Goal: Transaction & Acquisition: Purchase product/service

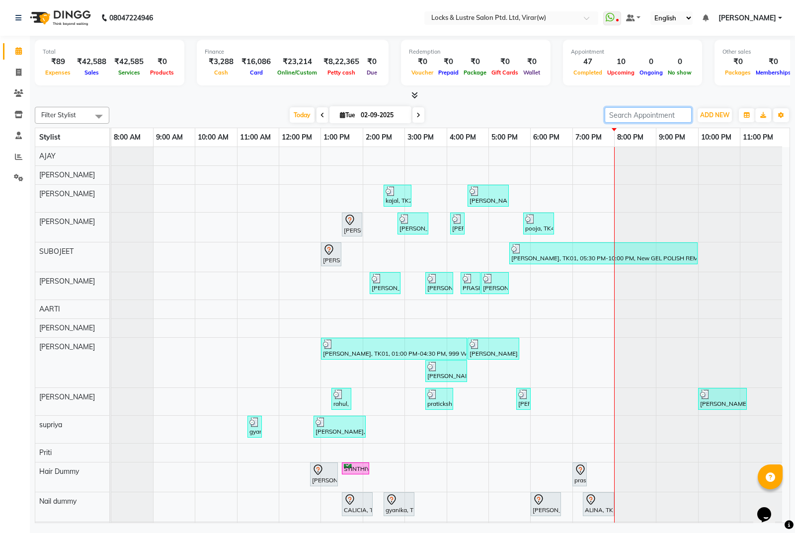
drag, startPoint x: 663, startPoint y: 118, endPoint x: 691, endPoint y: 103, distance: 31.1
click at [666, 117] on input "search" at bounding box center [648, 114] width 87 height 15
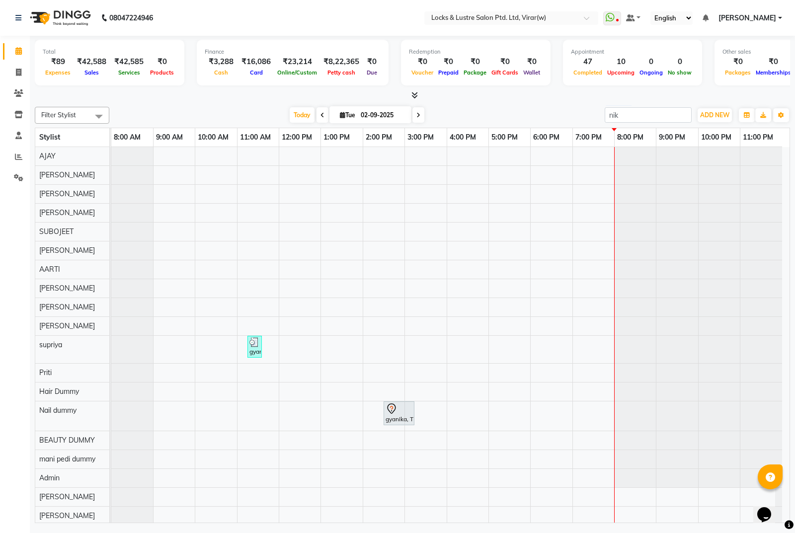
click at [633, 102] on div "Total ₹89 Expenses ₹42,588 Sales ₹42,585 Services ₹0 Products Finance ₹3,288 Ca…" at bounding box center [412, 281] width 765 height 490
click at [634, 115] on input "nik" at bounding box center [648, 114] width 87 height 15
type input "n"
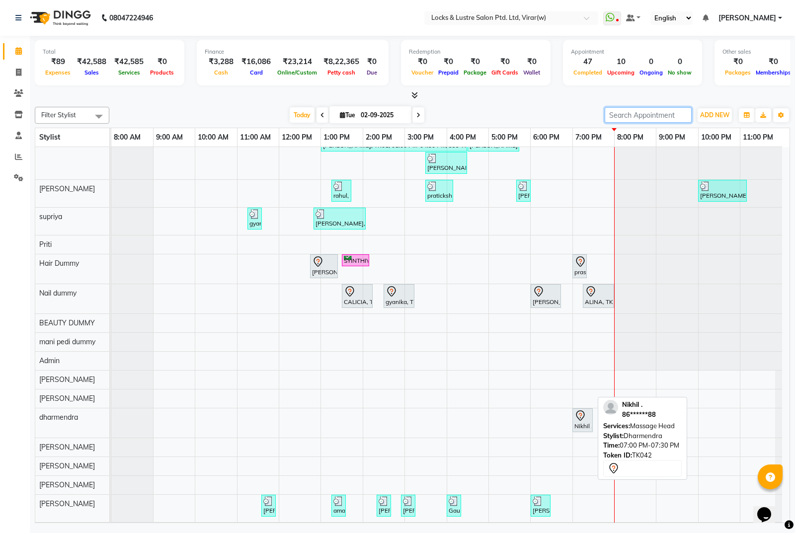
click at [578, 418] on icon at bounding box center [580, 416] width 12 height 12
select select "7"
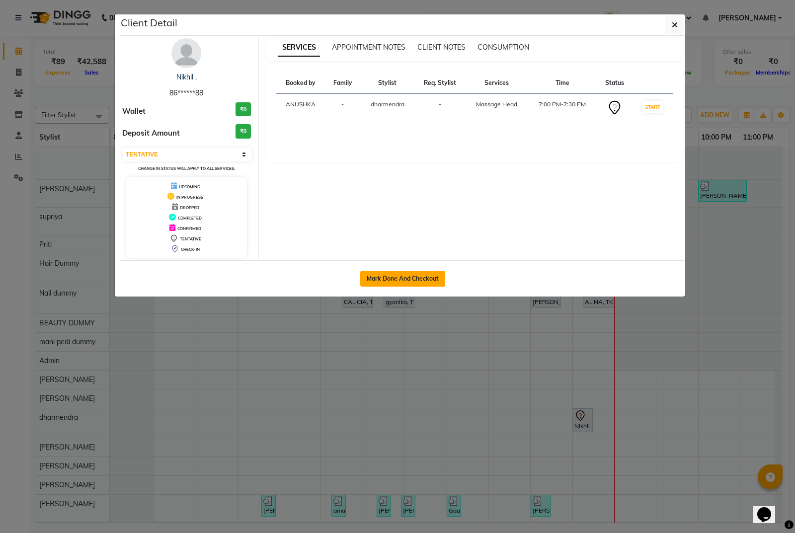
click at [433, 277] on button "Mark Done And Checkout" at bounding box center [402, 279] width 85 height 16
select select "service"
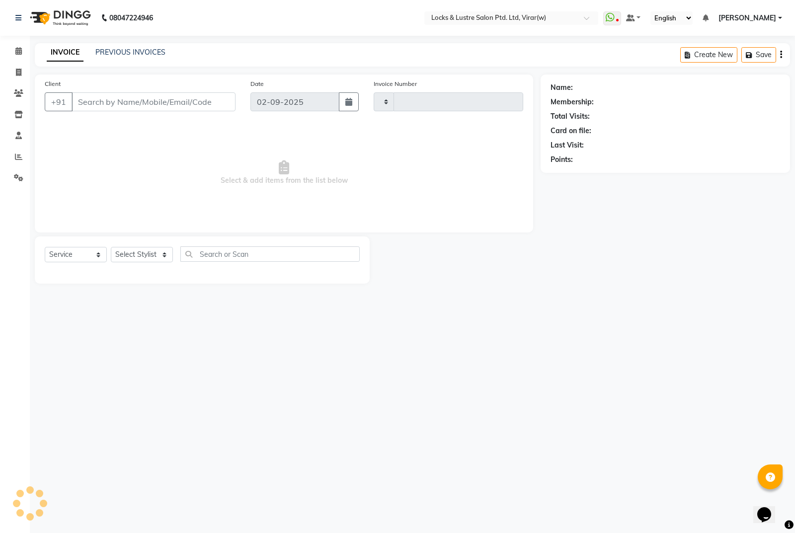
type input "14447"
select select "5944"
type input "86******88"
select select "47387"
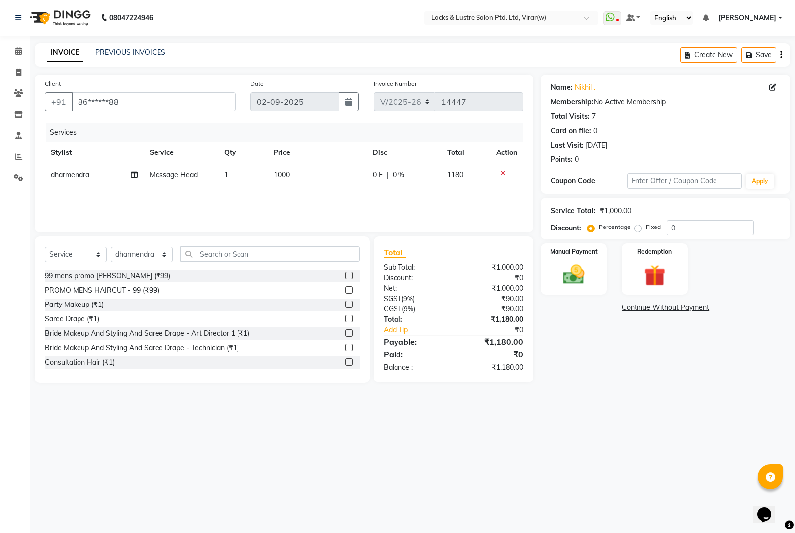
click at [282, 175] on span "1000" at bounding box center [282, 174] width 16 height 9
select select "47387"
click at [328, 183] on input "1000" at bounding box center [320, 177] width 64 height 15
type input "1"
type input "700"
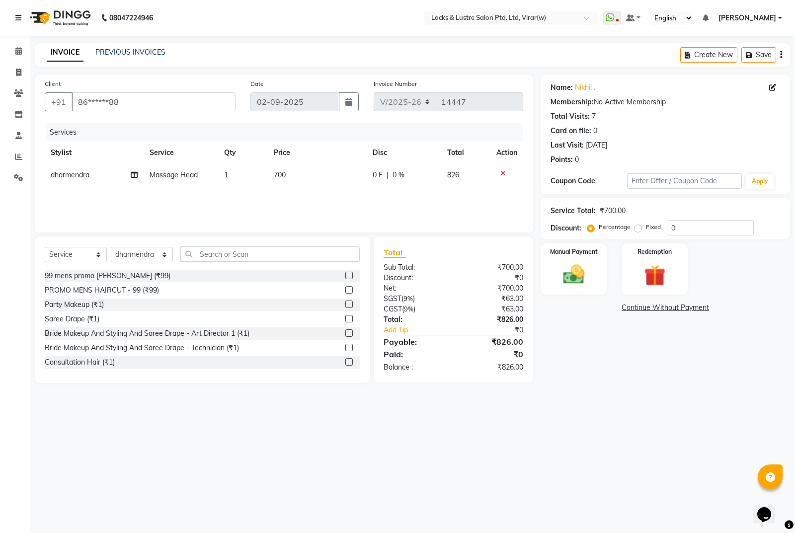
click at [595, 368] on div "Name: [PERSON_NAME] . Membership: No Active Membership Total Visits: 7 Card on …" at bounding box center [669, 229] width 257 height 309
click at [568, 288] on div "Manual Payment" at bounding box center [574, 268] width 69 height 53
click at [624, 304] on span "CARD" at bounding box center [623, 308] width 21 height 11
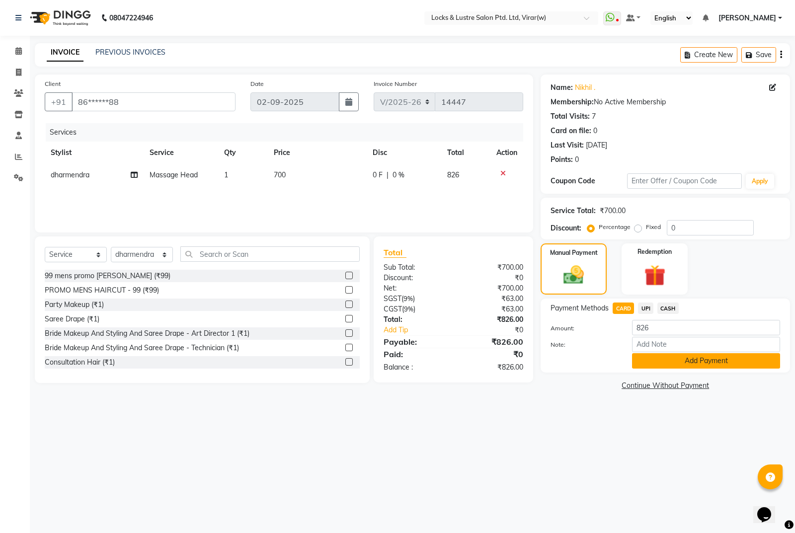
click at [654, 361] on button "Add Payment" at bounding box center [706, 360] width 148 height 15
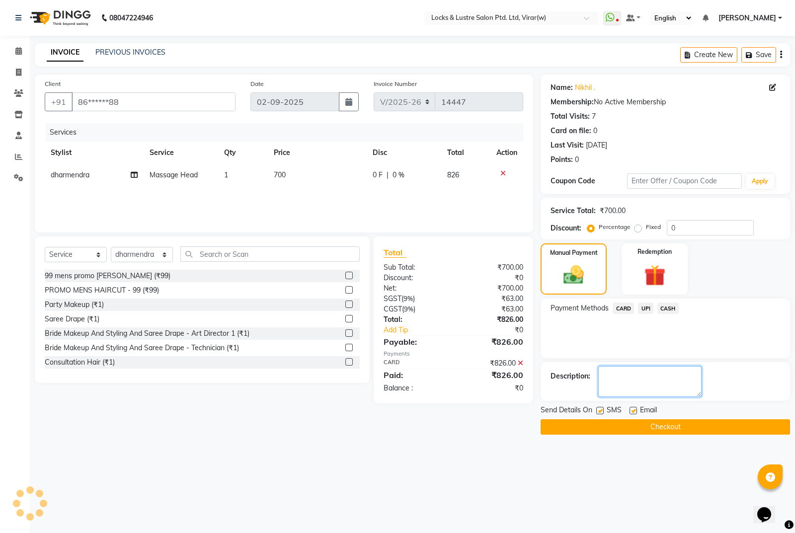
click at [627, 382] on textarea at bounding box center [649, 381] width 103 height 31
type textarea "12002024102024"
click at [621, 429] on button "Checkout" at bounding box center [665, 426] width 249 height 15
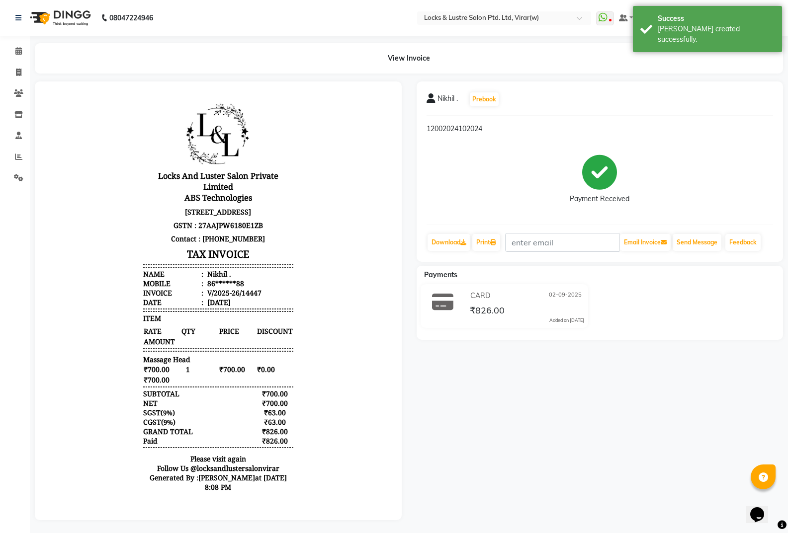
click at [249, 298] on div "V/2025-26/14447" at bounding box center [233, 292] width 56 height 9
copy div "14447"
click at [19, 55] on span at bounding box center [18, 51] width 17 height 11
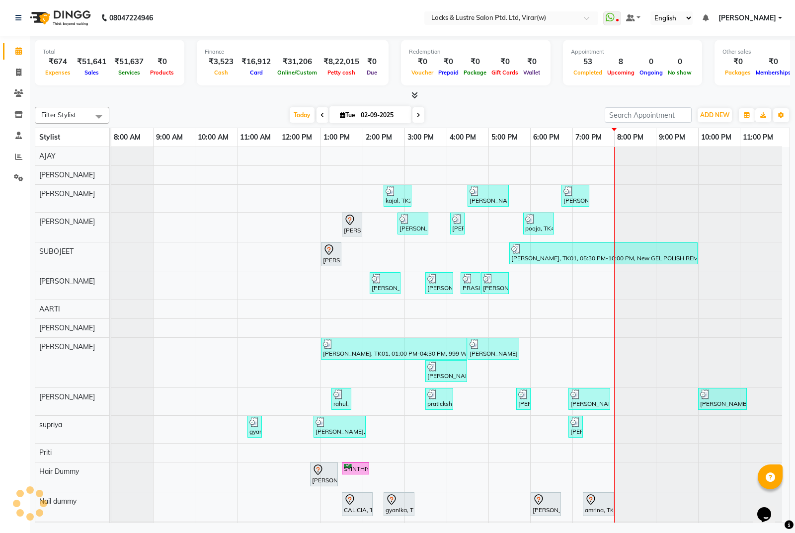
click at [714, 125] on div "Filter Stylist Select All mani pedi dummy [PERSON_NAME] [PERSON_NAME] [PERSON_N…" at bounding box center [412, 313] width 755 height 420
click at [717, 116] on span "ADD NEW" at bounding box center [714, 114] width 29 height 7
click at [694, 158] on link "Add Expense" at bounding box center [692, 160] width 79 height 13
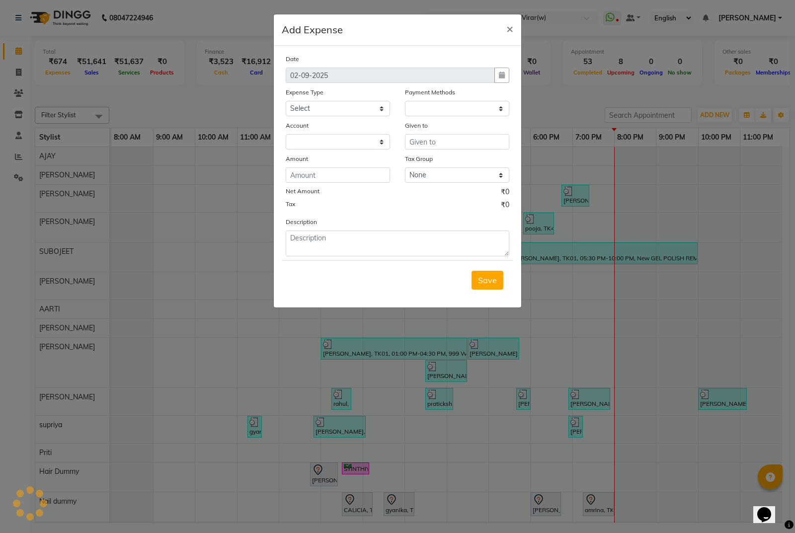
select select "1"
select select "4920"
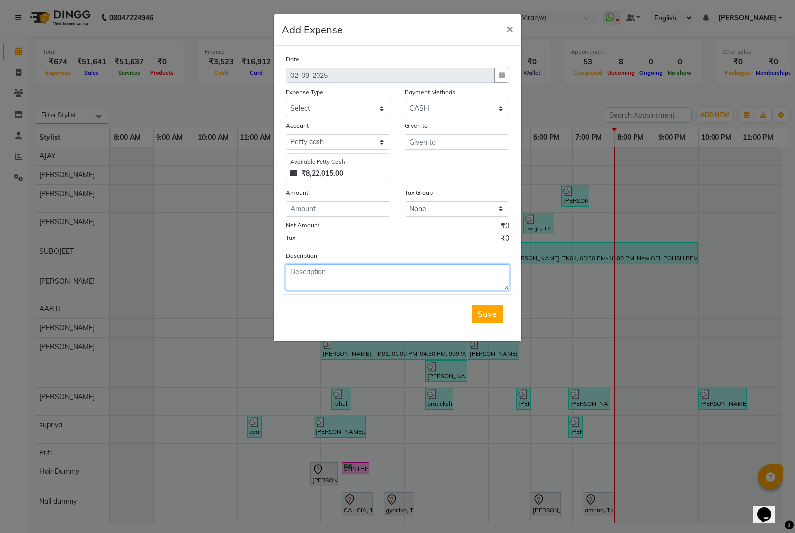
click at [391, 269] on textarea at bounding box center [398, 277] width 224 height 26
paste textarea "14447"
type textarea "invoice no 14447 tip given in card rs 174 to dh"
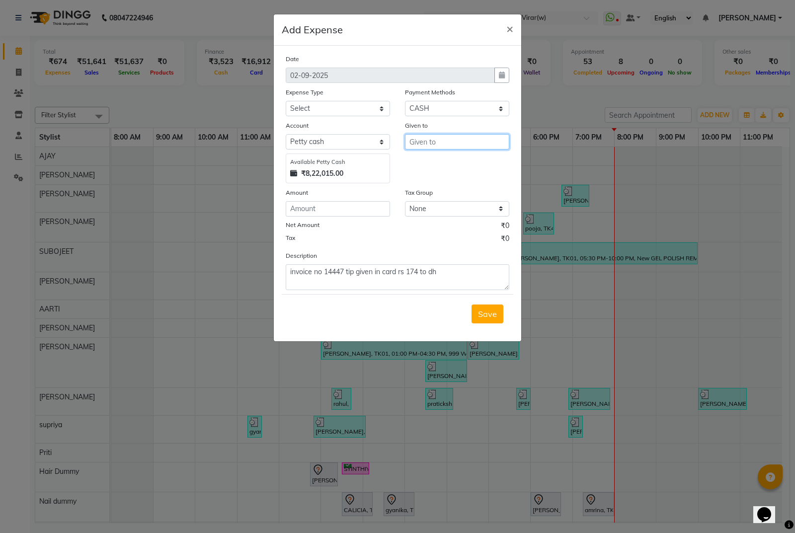
click at [432, 146] on input "text" at bounding box center [457, 141] width 104 height 15
type input "dharmendra"
click at [448, 275] on textarea "invoice no 14447 tip given in card rs 174 to dh" at bounding box center [398, 277] width 224 height 26
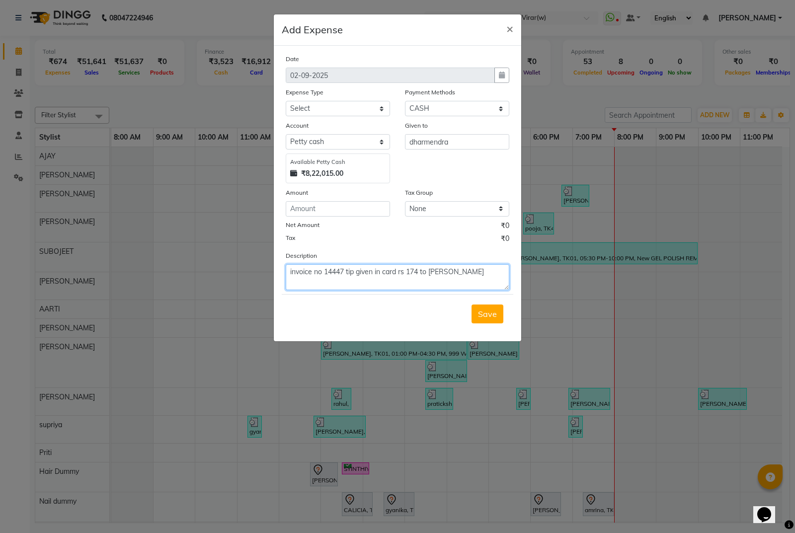
type textarea "invoice no 14447 tip given in card rs 174 to [PERSON_NAME]"
drag, startPoint x: 377, startPoint y: 106, endPoint x: 371, endPoint y: 111, distance: 7.7
click at [377, 106] on select "Select Advance Salary Bank charges Cash transfer to bank Cash transfer to hub C…" at bounding box center [338, 108] width 104 height 15
select select "15198"
click at [286, 101] on select "Select Advance Salary Bank charges Cash transfer to bank Cash transfer to hub C…" at bounding box center [338, 108] width 104 height 15
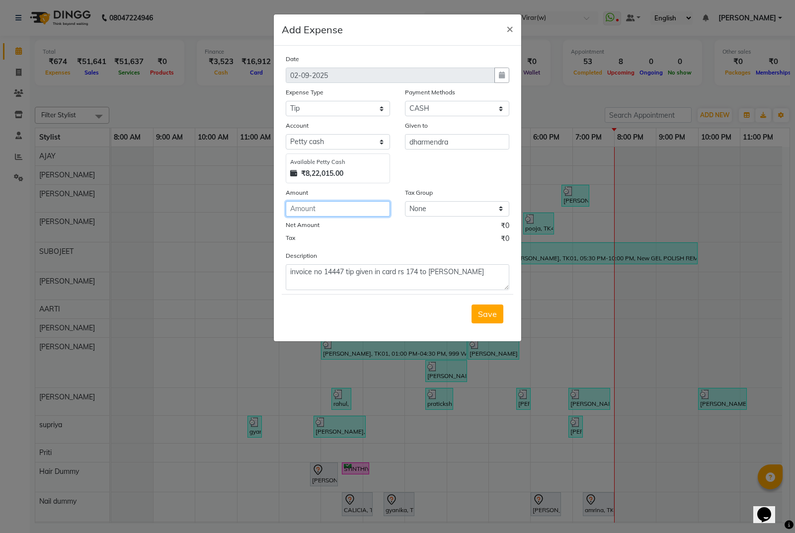
type input "-1"
click at [357, 210] on input "-1" at bounding box center [338, 208] width 104 height 15
type input "174"
click at [493, 317] on span "Save" at bounding box center [487, 314] width 19 height 10
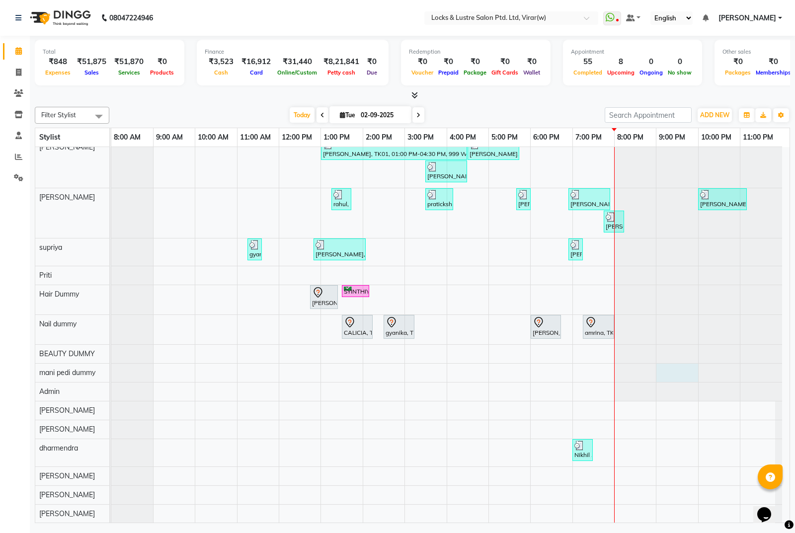
click at [111, 371] on div at bounding box center [111, 373] width 0 height 18
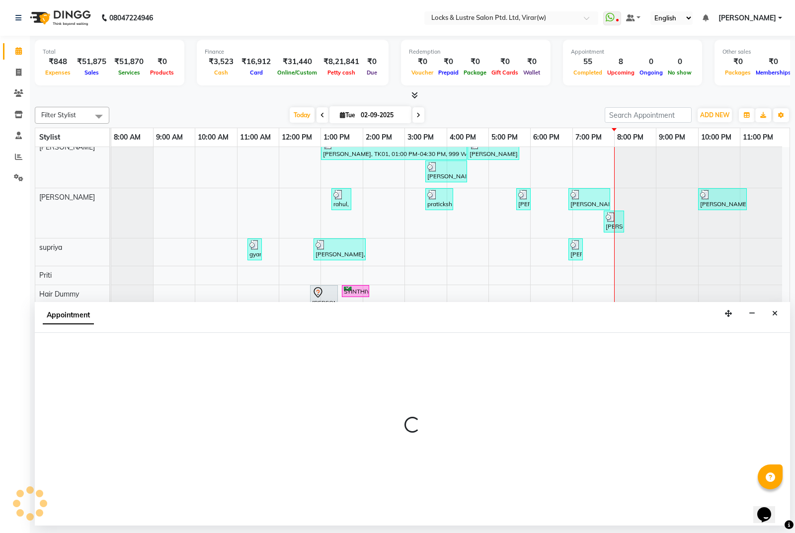
select select "43858"
select select "1260"
select select "tentative"
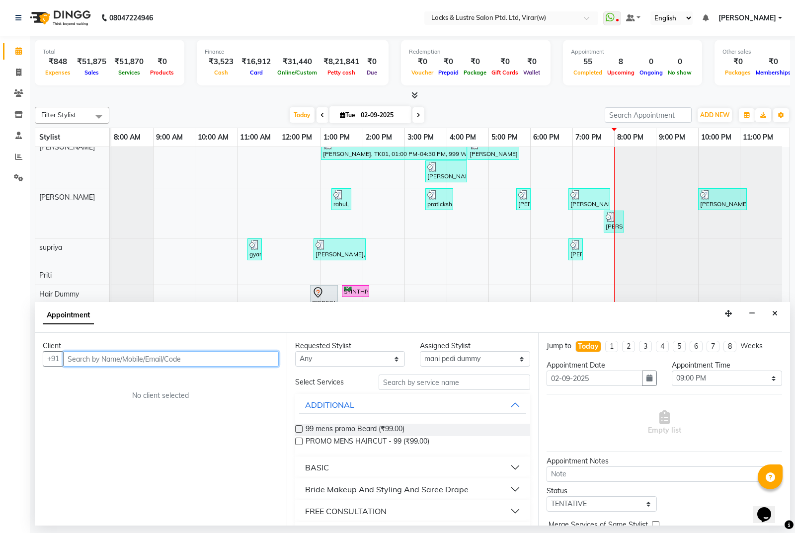
click at [254, 357] on input "text" at bounding box center [171, 358] width 216 height 15
type input "98"
click at [776, 314] on icon "Close" at bounding box center [774, 313] width 5 height 7
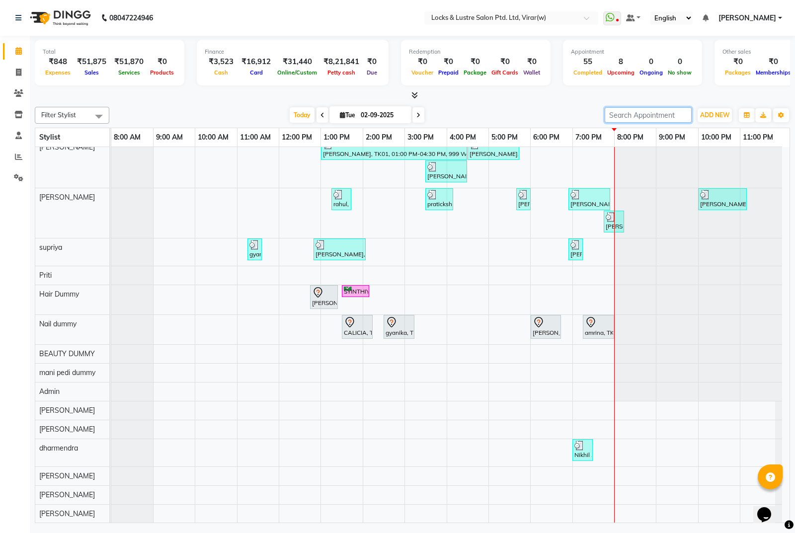
click at [658, 107] on input "search" at bounding box center [648, 114] width 87 height 15
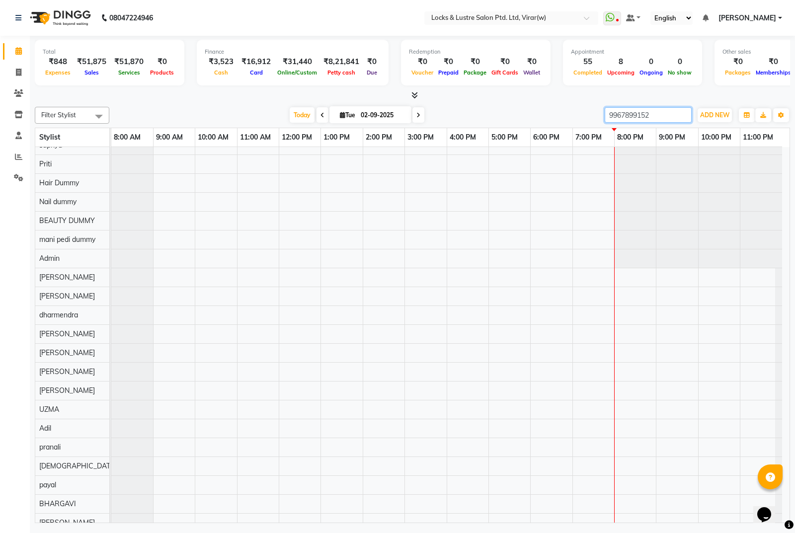
click at [655, 114] on input "9967899152" at bounding box center [648, 114] width 87 height 15
type input "9967899152"
click at [17, 69] on icon at bounding box center [18, 72] width 5 height 7
select select "service"
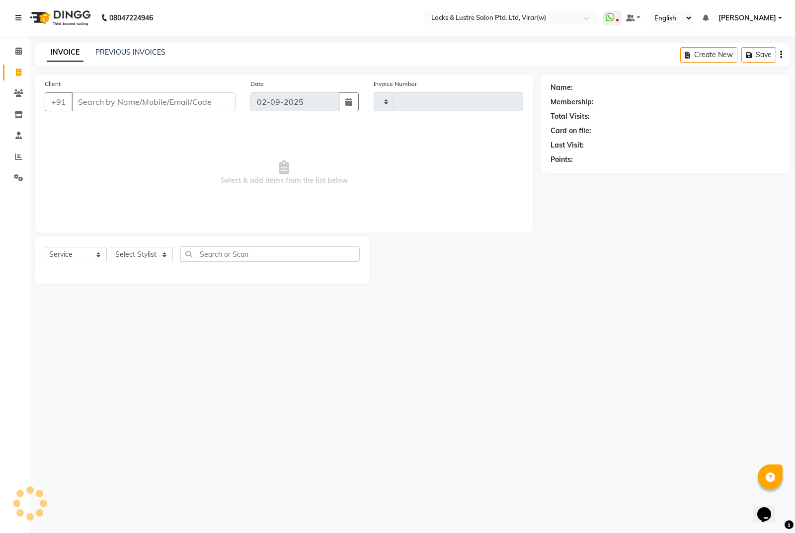
type input "14451"
select select "5944"
click at [138, 106] on input "Client" at bounding box center [154, 101] width 164 height 19
type input "9967899152"
click at [152, 262] on select "Select Stylist" at bounding box center [142, 254] width 62 height 15
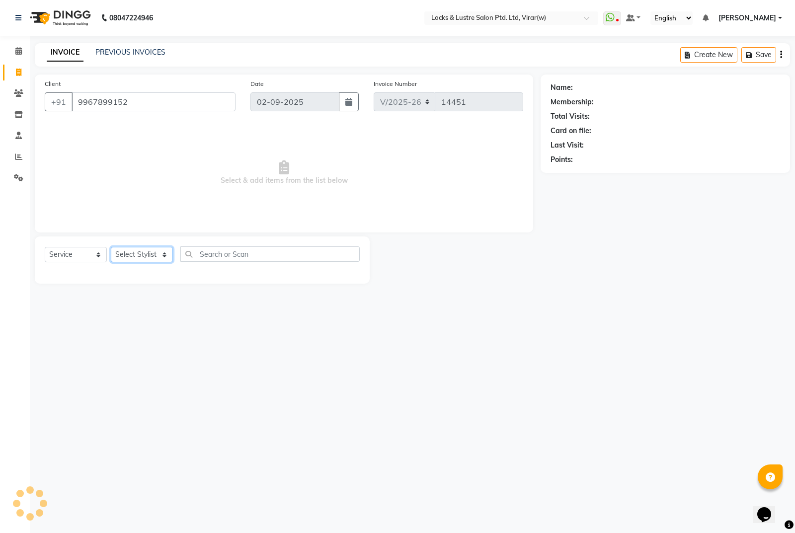
click at [112, 249] on select "Select Stylist" at bounding box center [142, 254] width 62 height 15
click at [139, 266] on div "Select Service Product Membership Package Voucher Prepaid Gift Card Select Styl…" at bounding box center [202, 257] width 315 height 23
click at [149, 257] on select "Select Stylist" at bounding box center [142, 254] width 62 height 15
click at [149, 250] on select "Select Stylist" at bounding box center [142, 254] width 62 height 15
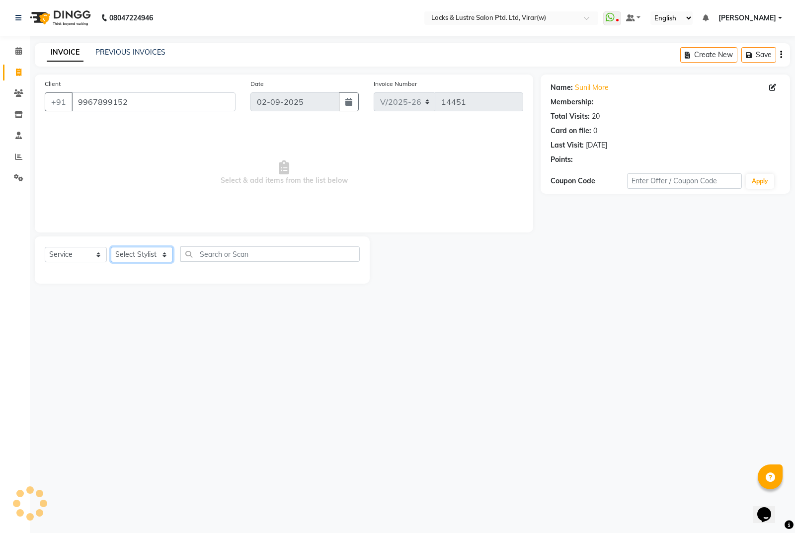
click at [149, 250] on select "Select Stylist" at bounding box center [142, 254] width 62 height 15
click at [146, 250] on select "Select Stylist AARTI Abdul Khan Adil Admin AJAY AKASH NHAVI ANUSHKA Ashwini Saw…" at bounding box center [142, 254] width 62 height 15
select select "42111"
click at [111, 247] on select "Select Stylist AARTI Abdul Khan Adil Admin AJAY AKASH NHAVI ANUSHKA Ashwini Saw…" at bounding box center [142, 254] width 62 height 15
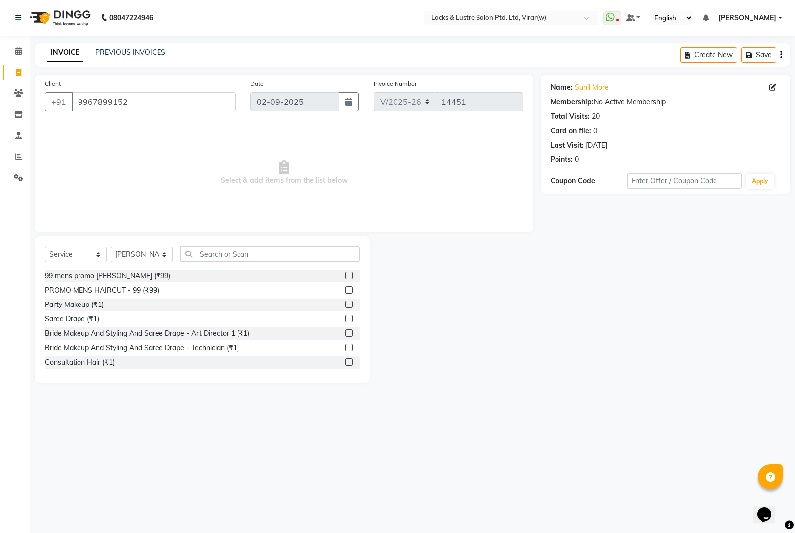
click at [246, 268] on div "Select Service Product Membership Package Voucher Prepaid Gift Card Select Styl…" at bounding box center [202, 257] width 315 height 23
click at [246, 253] on input "text" at bounding box center [269, 253] width 179 height 15
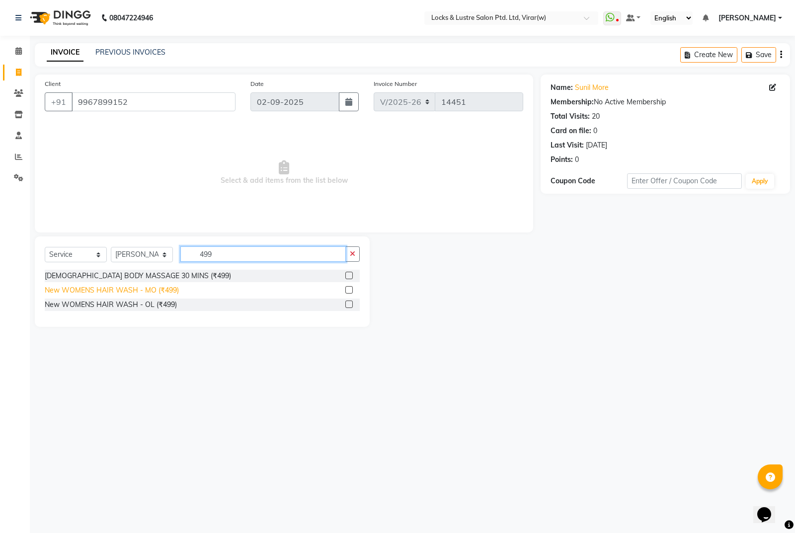
type input "499"
click at [143, 292] on div "New WOMENS HAIR WASH - MO (₹499)" at bounding box center [112, 290] width 134 height 10
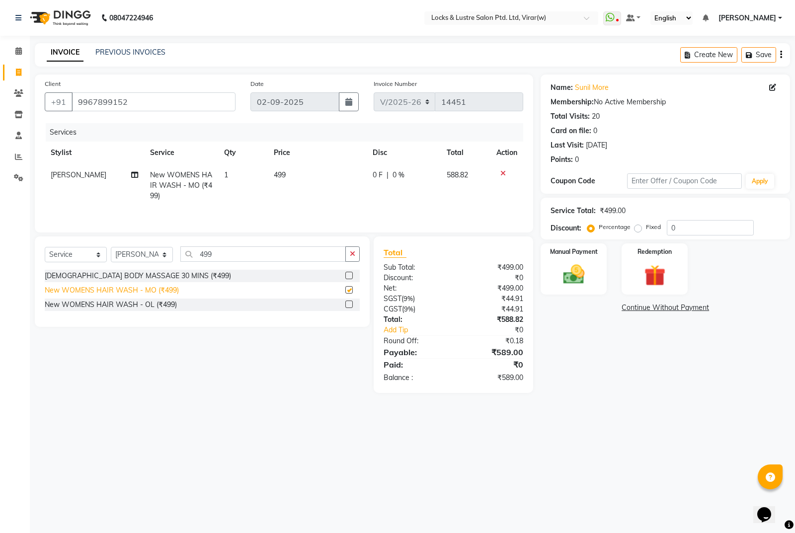
checkbox input "false"
click at [572, 267] on img at bounding box center [574, 274] width 36 height 25
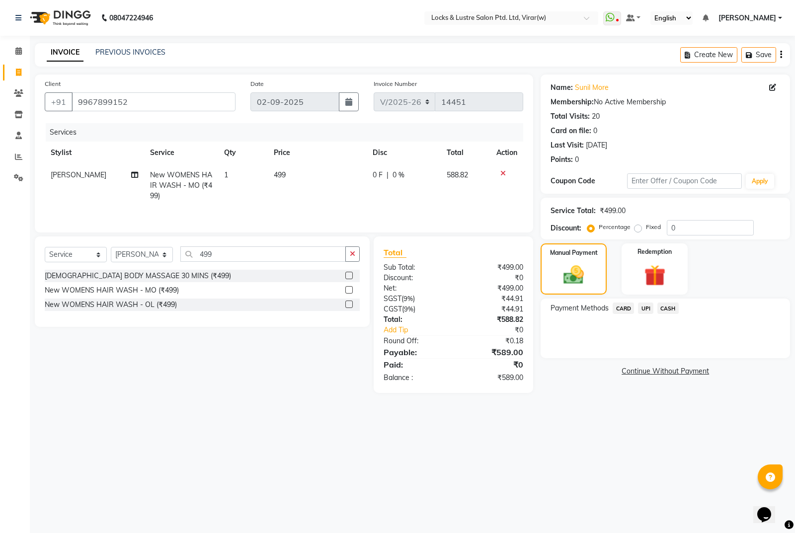
click at [647, 304] on span "UPI" at bounding box center [645, 308] width 15 height 11
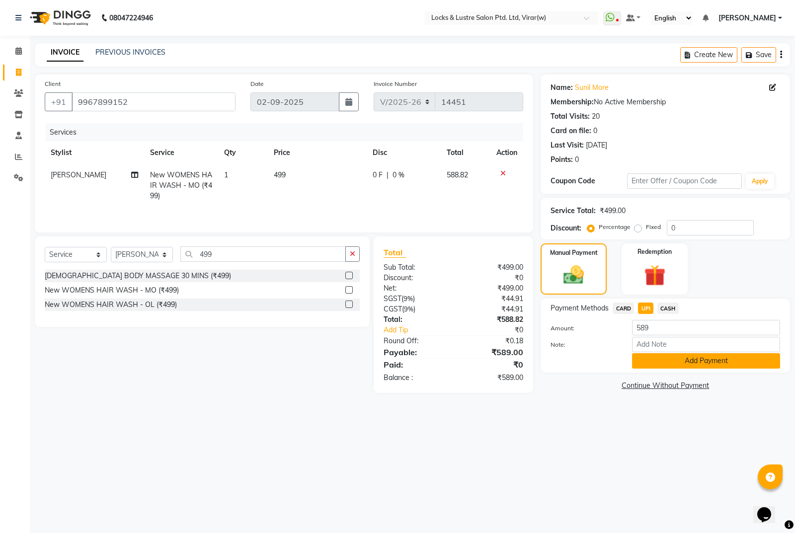
click at [679, 360] on button "Add Payment" at bounding box center [706, 360] width 148 height 15
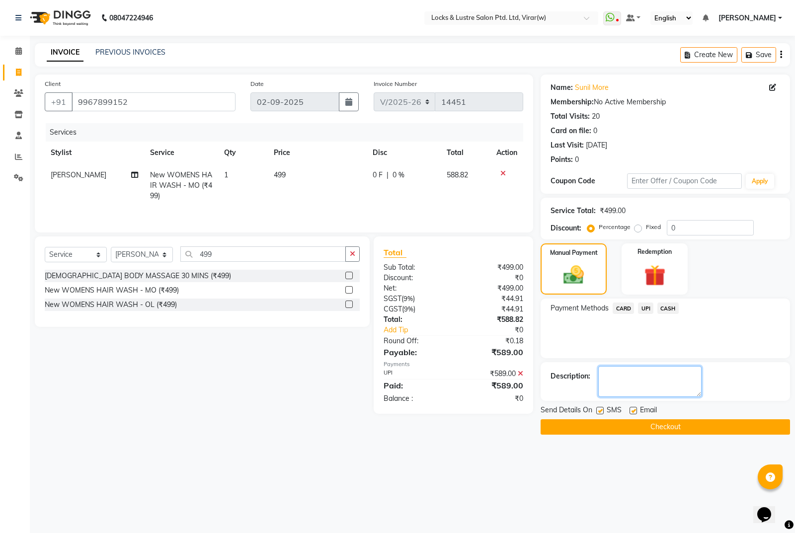
click at [656, 376] on textarea at bounding box center [649, 381] width 103 height 31
type textarea "361735033091"
click at [727, 426] on button "Checkout" at bounding box center [665, 426] width 249 height 15
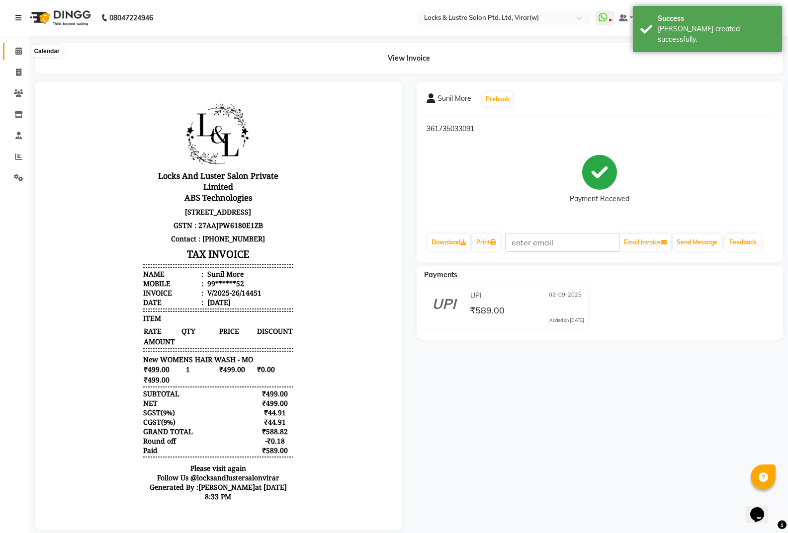
click at [19, 47] on span at bounding box center [18, 51] width 17 height 11
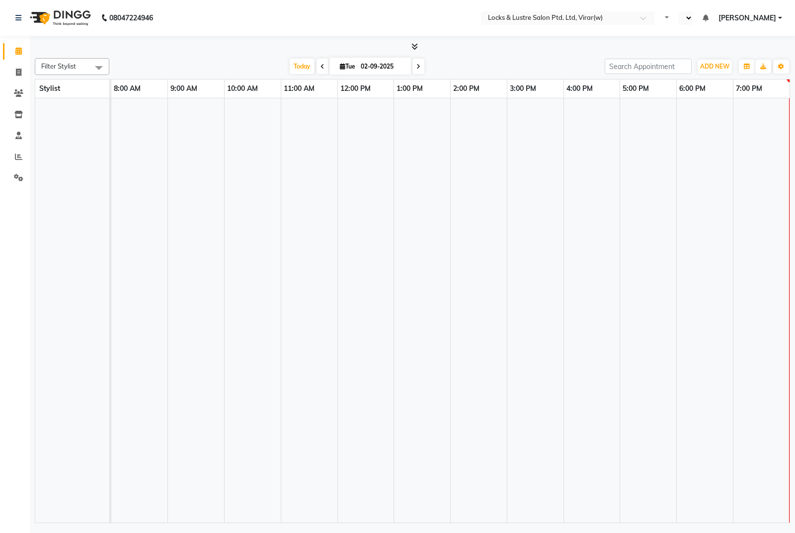
select select "en"
